Goal: Information Seeking & Learning: Learn about a topic

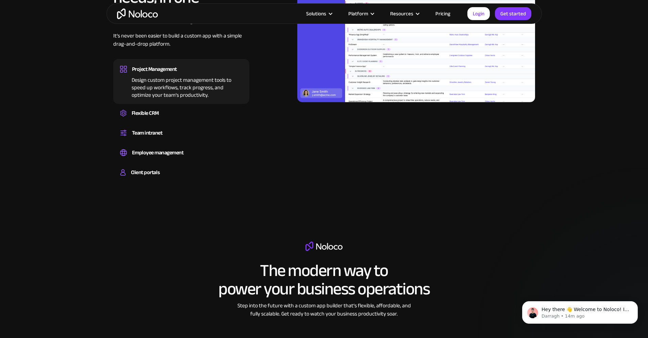
scroll to position [710, 0]
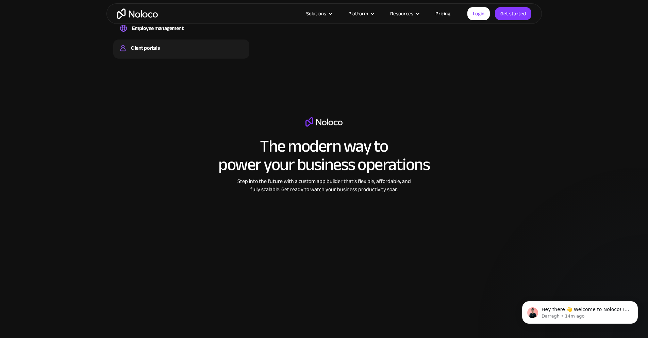
click at [152, 59] on div "Client portals Build a secure, fully-branded, and personalized client portal th…" at bounding box center [181, 48] width 136 height 19
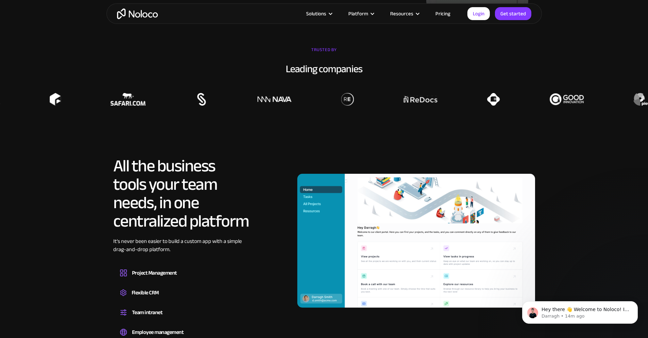
scroll to position [322, 0]
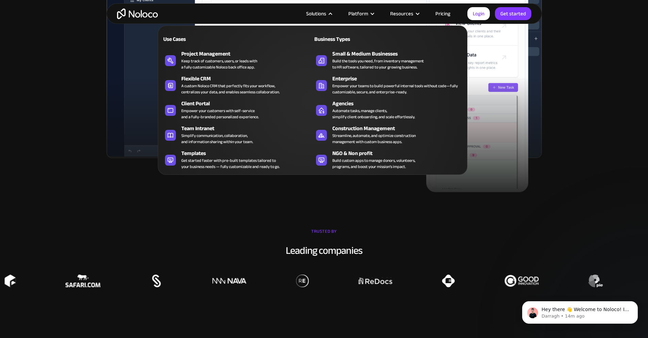
click at [323, 12] on div "Solutions" at bounding box center [316, 13] width 20 height 9
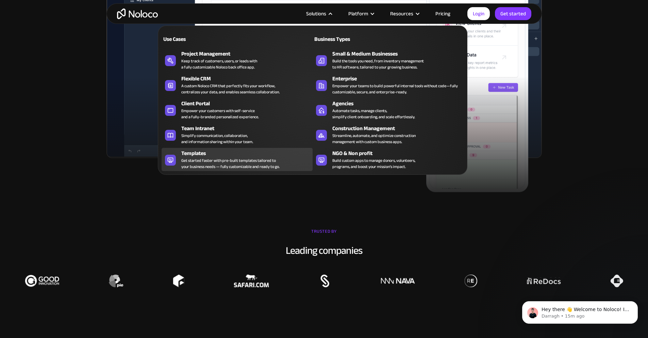
click at [262, 156] on div "Templates" at bounding box center [248, 153] width 134 height 8
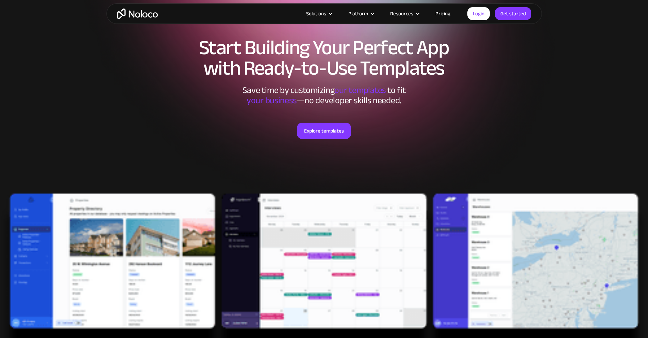
scroll to position [151, 0]
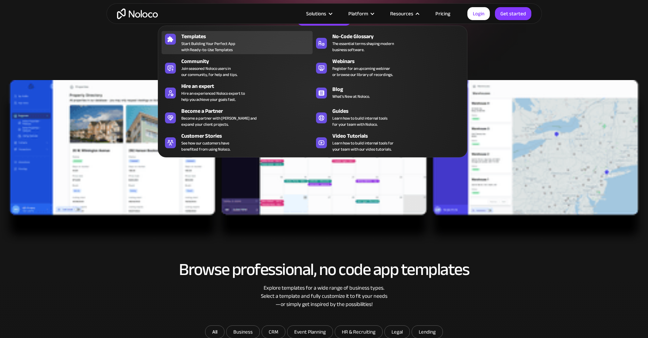
click at [249, 49] on div "Templates Start Building Your Perfect App with Ready-to-Use Templates" at bounding box center [245, 42] width 128 height 20
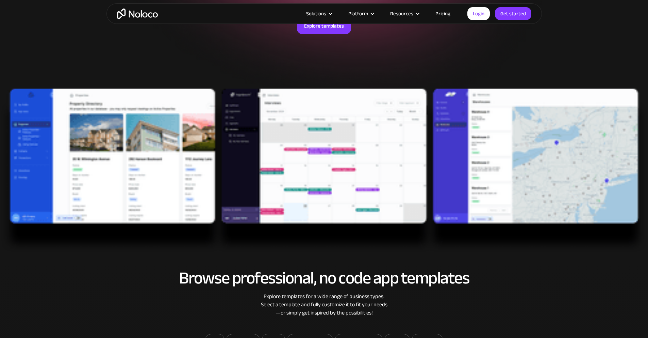
scroll to position [163, 0]
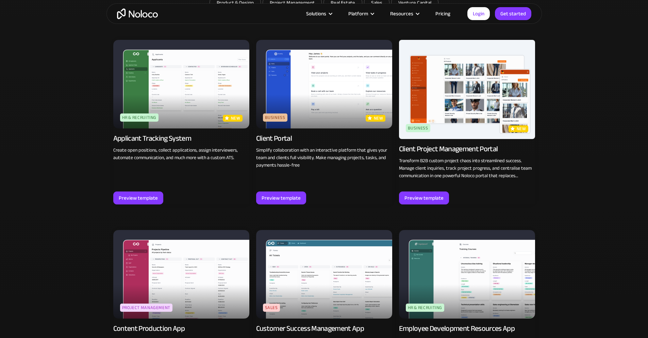
scroll to position [345, 0]
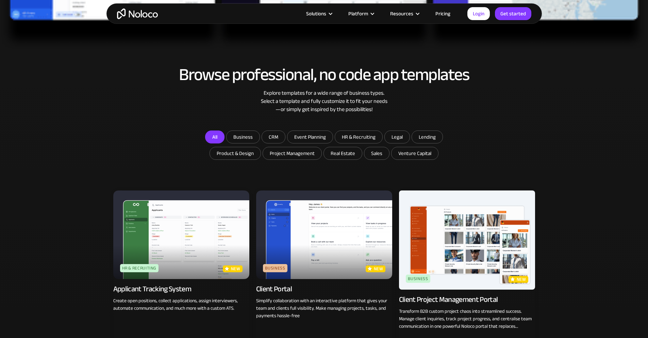
click at [207, 133] on link "All" at bounding box center [214, 136] width 19 height 13
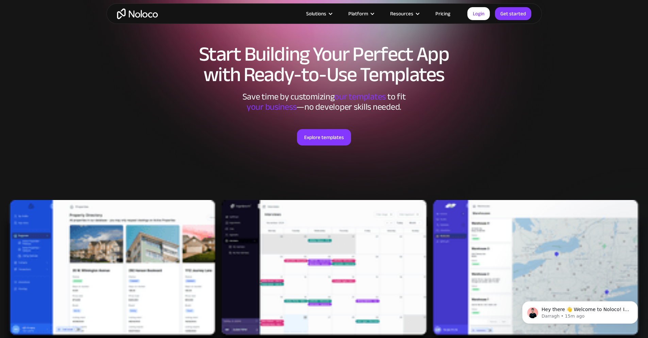
scroll to position [0, 0]
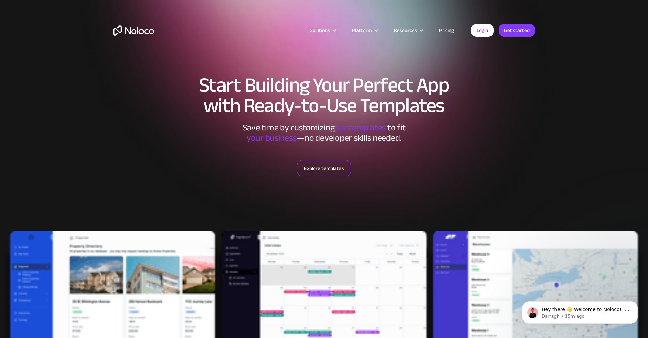
click at [320, 164] on link "Explore templates" at bounding box center [324, 168] width 54 height 16
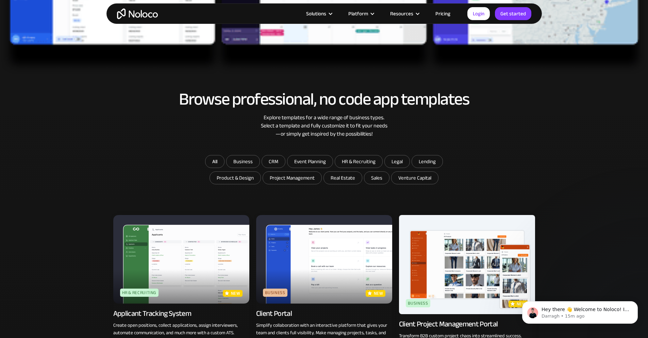
scroll to position [397, 0]
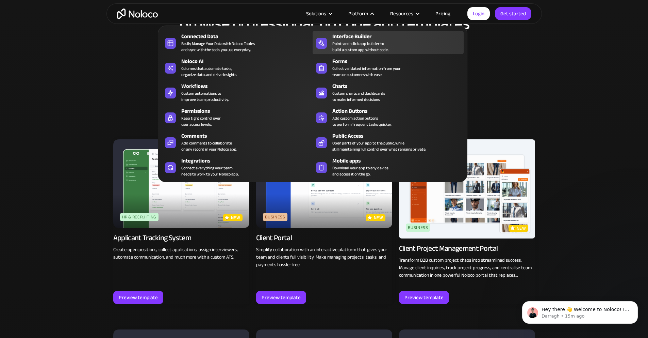
click at [343, 53] on div "Point-and-click app builder to build a custom app without code." at bounding box center [361, 47] width 56 height 12
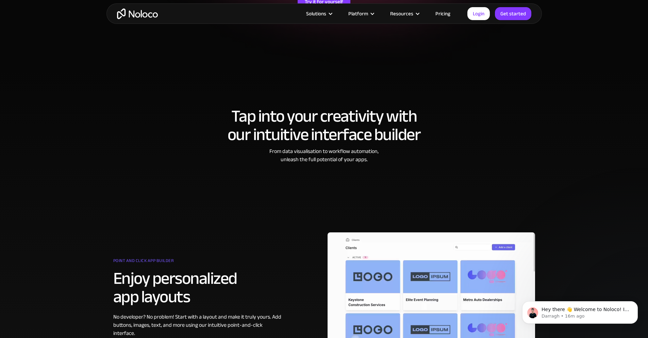
scroll to position [23, 0]
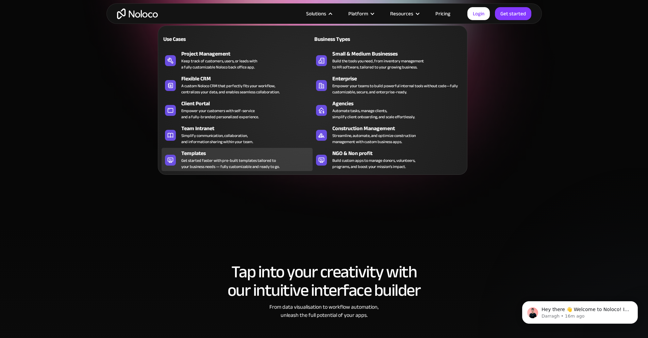
click at [203, 156] on div "Templates" at bounding box center [248, 153] width 134 height 8
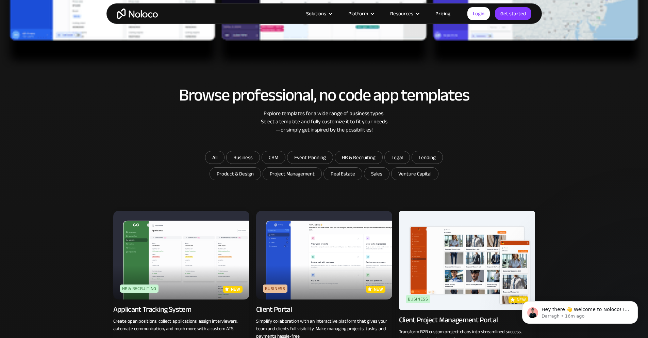
scroll to position [433, 0]
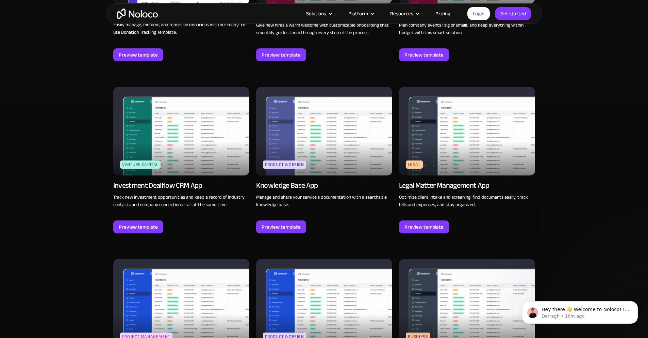
scroll to position [1733, 0]
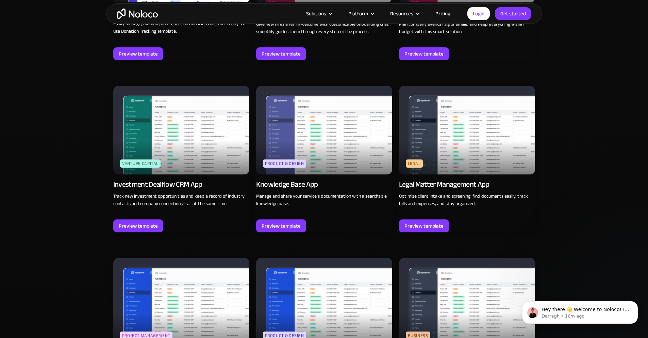
click at [289, 151] on img at bounding box center [324, 130] width 136 height 89
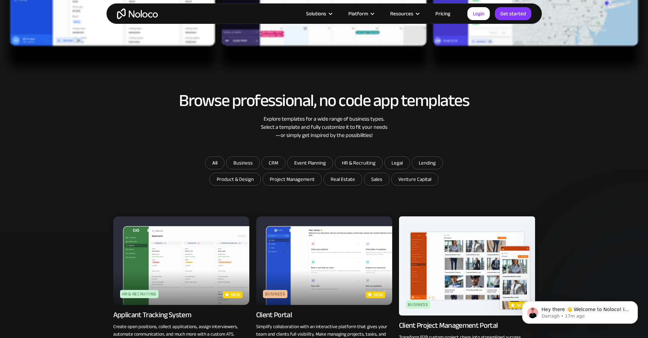
scroll to position [307, 0]
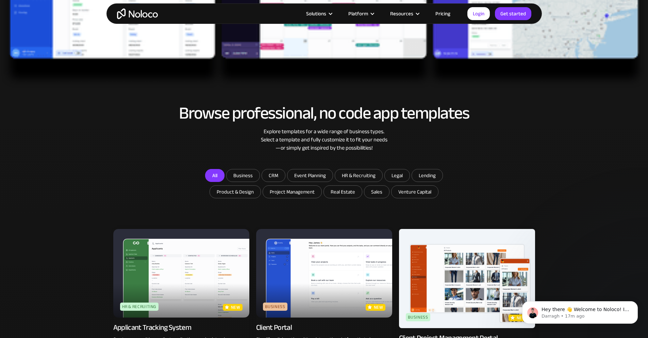
click at [207, 178] on link "All" at bounding box center [214, 175] width 19 height 13
click at [212, 177] on link "All" at bounding box center [214, 175] width 19 height 13
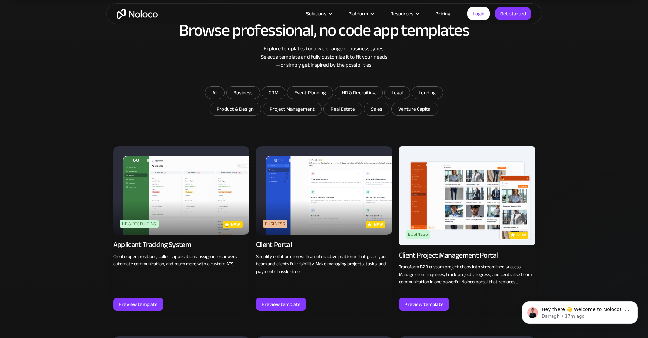
scroll to position [389, 0]
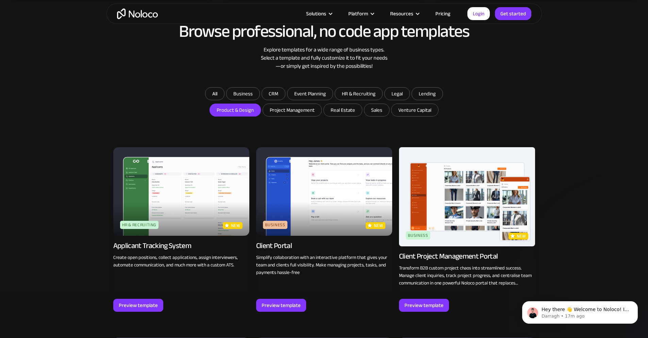
click at [244, 114] on input "Product & Design" at bounding box center [235, 110] width 51 height 12
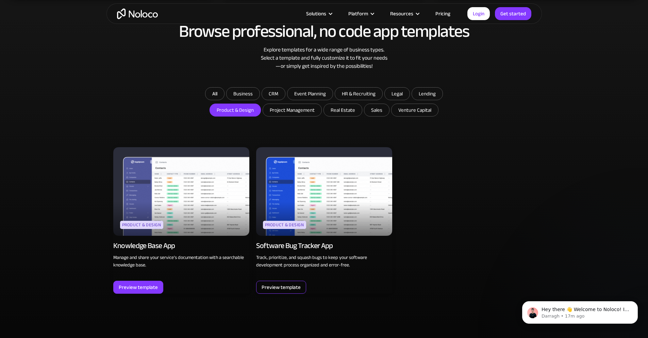
click at [296, 283] on div "Preview template" at bounding box center [281, 287] width 39 height 9
click at [214, 92] on link "All" at bounding box center [214, 93] width 19 height 13
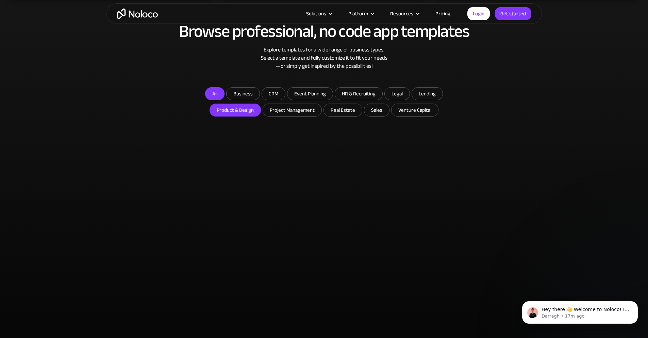
checkbox input "false"
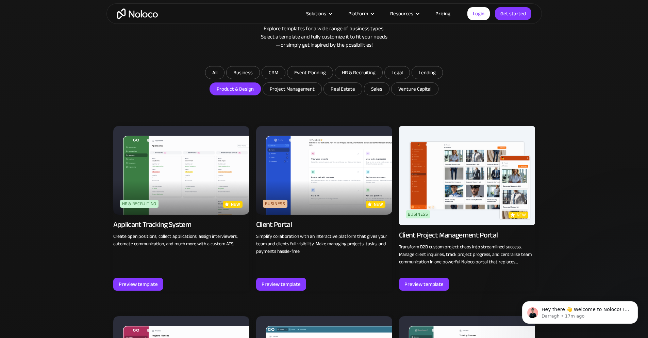
scroll to position [430, 0]
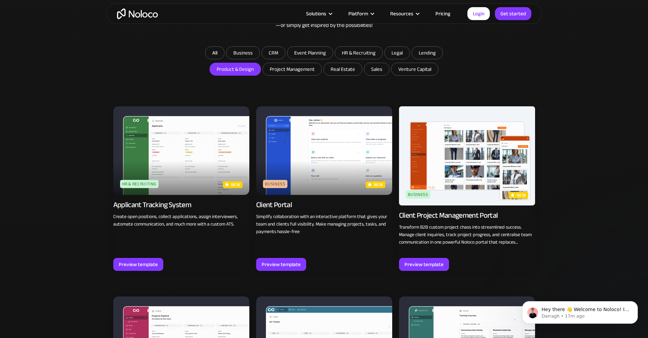
click at [189, 145] on img at bounding box center [181, 150] width 136 height 89
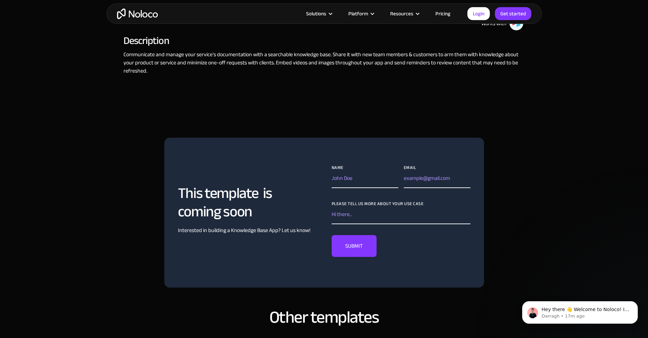
scroll to position [453, 0]
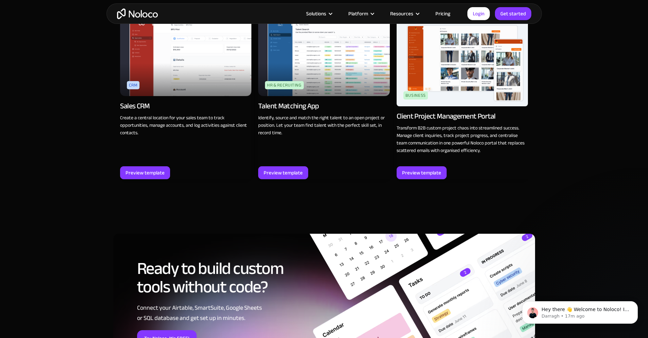
scroll to position [625, 0]
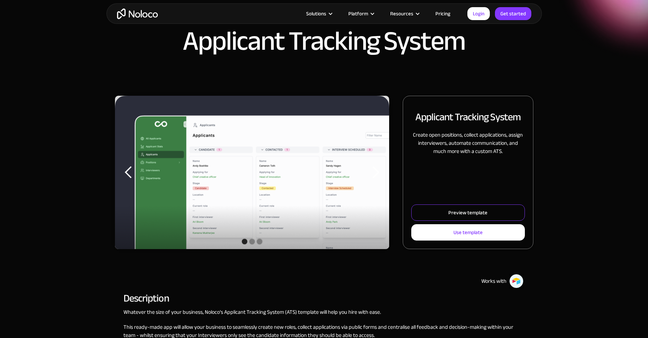
scroll to position [82, 0]
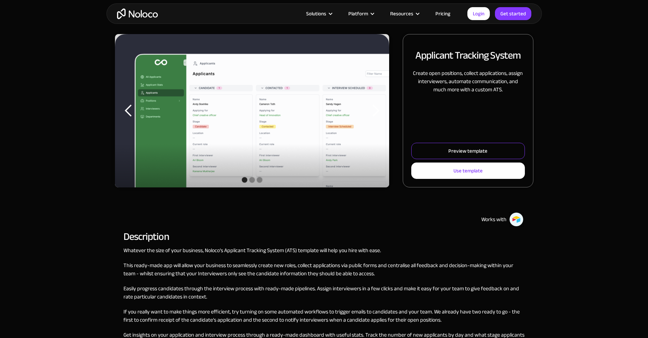
click at [474, 159] on link "Preview template" at bounding box center [468, 151] width 113 height 16
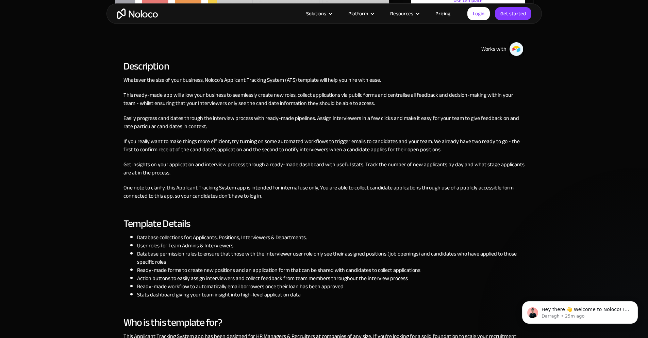
scroll to position [272, 0]
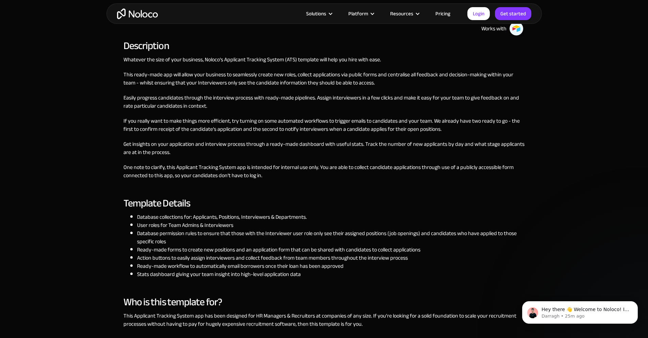
click at [102, 106] on div "Slide 2 of 3. Applicant Tracking System Create open positions, collect applicat…" at bounding box center [324, 140] width 648 height 594
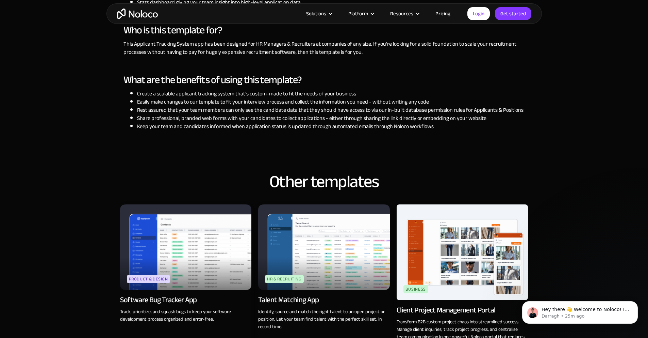
scroll to position [146, 0]
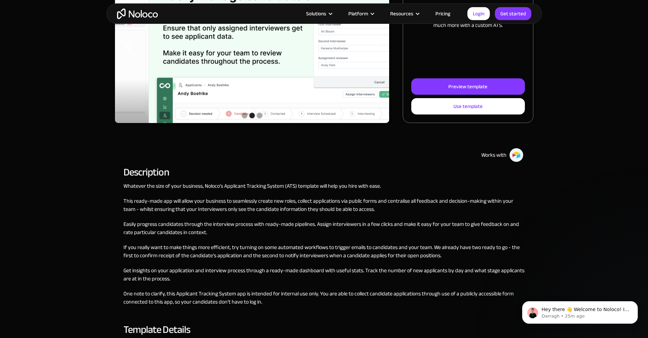
click at [126, 14] on img "home" at bounding box center [137, 14] width 41 height 11
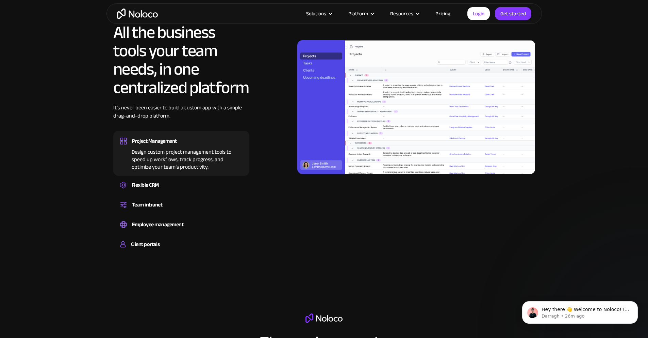
scroll to position [638, 0]
